Goal: Transaction & Acquisition: Obtain resource

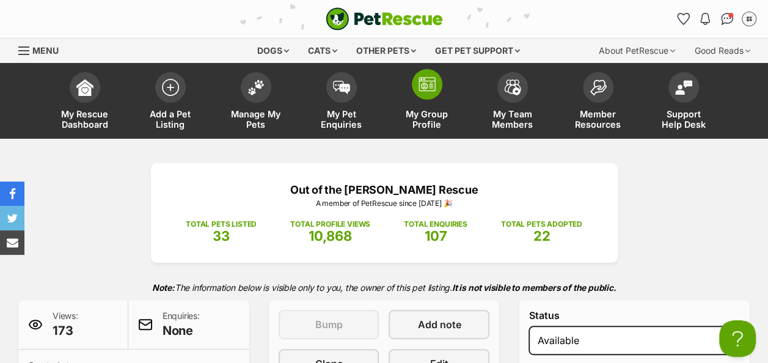
click at [432, 78] on img at bounding box center [427, 84] width 17 height 15
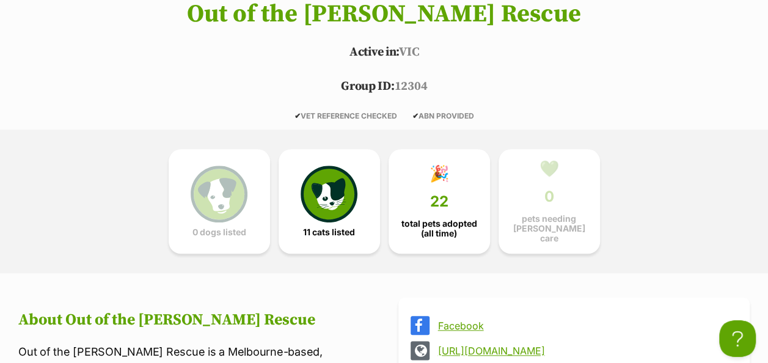
scroll to position [537, 0]
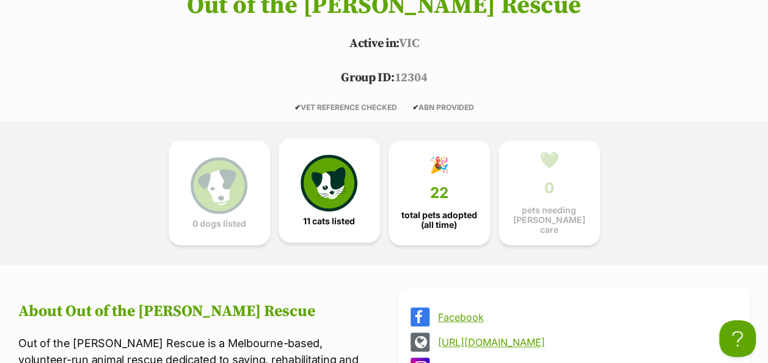
click at [317, 178] on img at bounding box center [329, 183] width 56 height 56
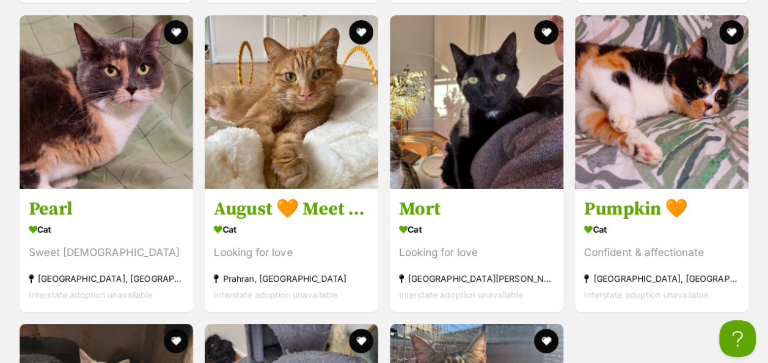
scroll to position [2127, 0]
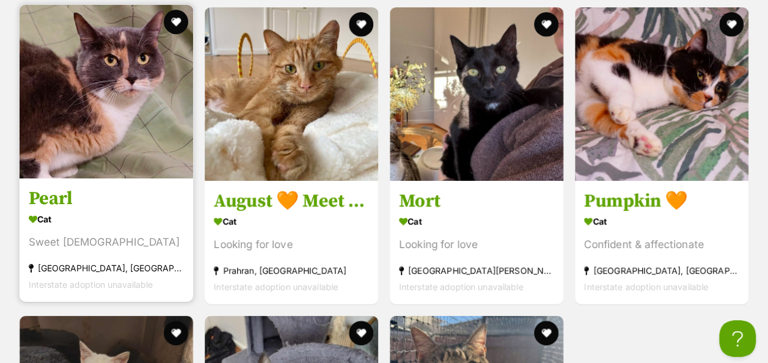
click at [109, 117] on img at bounding box center [107, 92] width 174 height 174
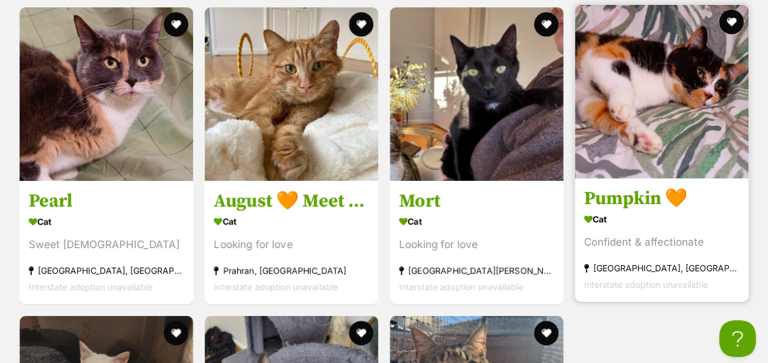
click at [611, 51] on img at bounding box center [662, 92] width 174 height 174
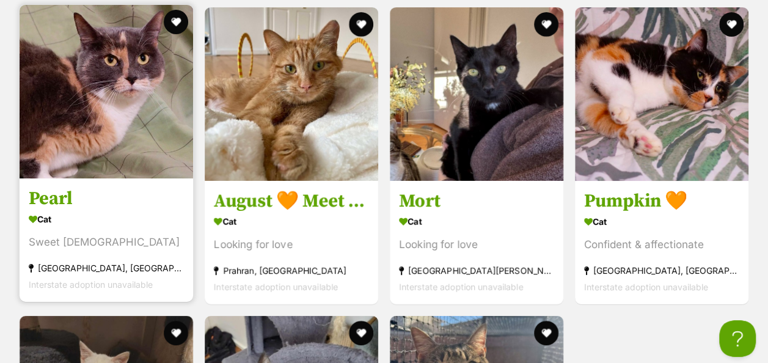
click at [108, 95] on img at bounding box center [107, 92] width 174 height 174
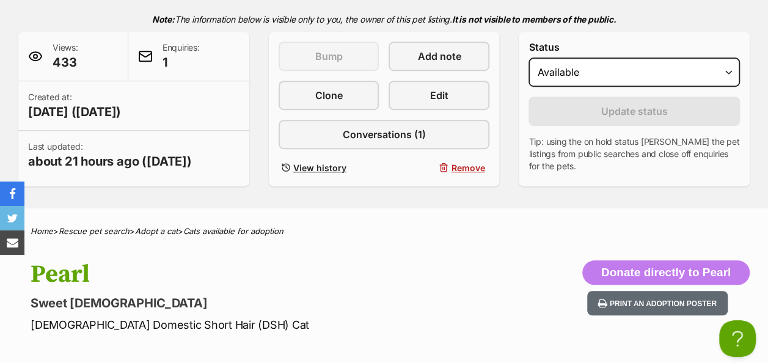
scroll to position [257, 0]
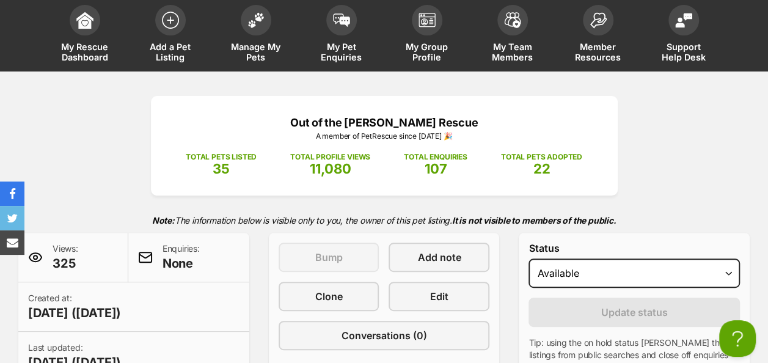
scroll to position [82, 0]
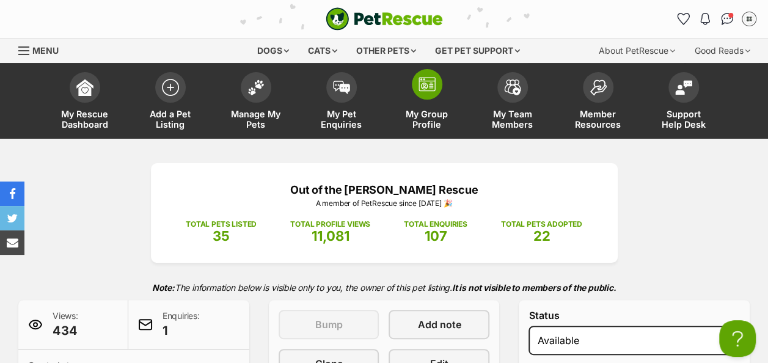
click at [429, 93] on span at bounding box center [427, 84] width 31 height 31
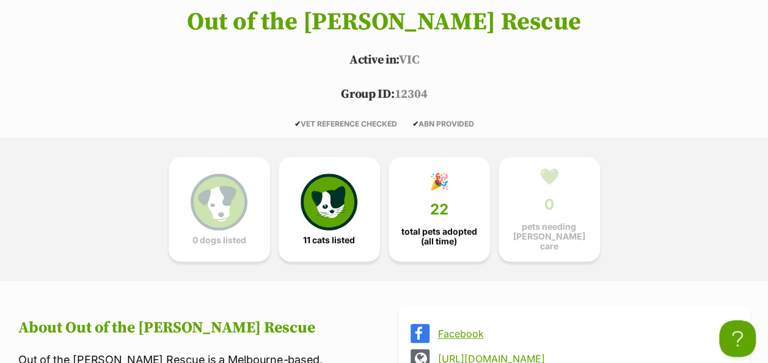
scroll to position [512, 0]
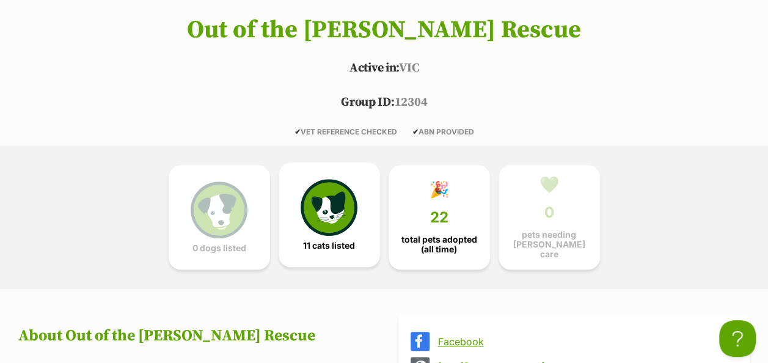
click at [343, 216] on img at bounding box center [329, 207] width 56 height 56
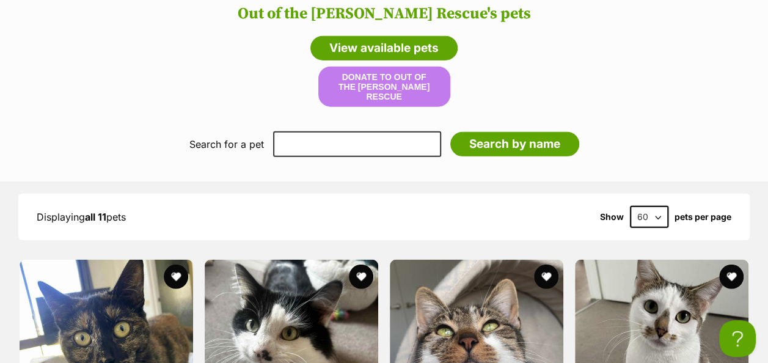
scroll to position [1685, 0]
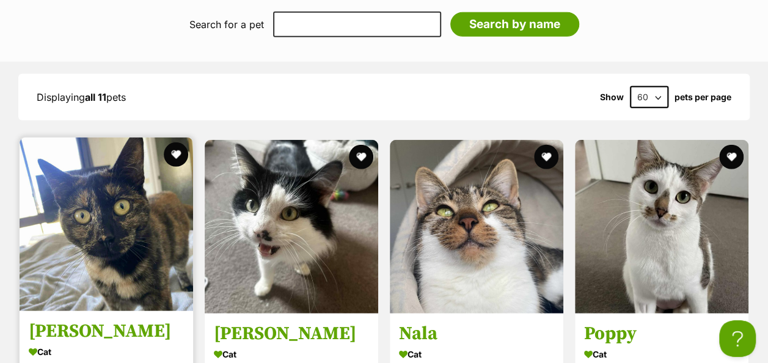
click at [141, 214] on img at bounding box center [107, 225] width 174 height 174
